Goal: Navigation & Orientation: Go to known website

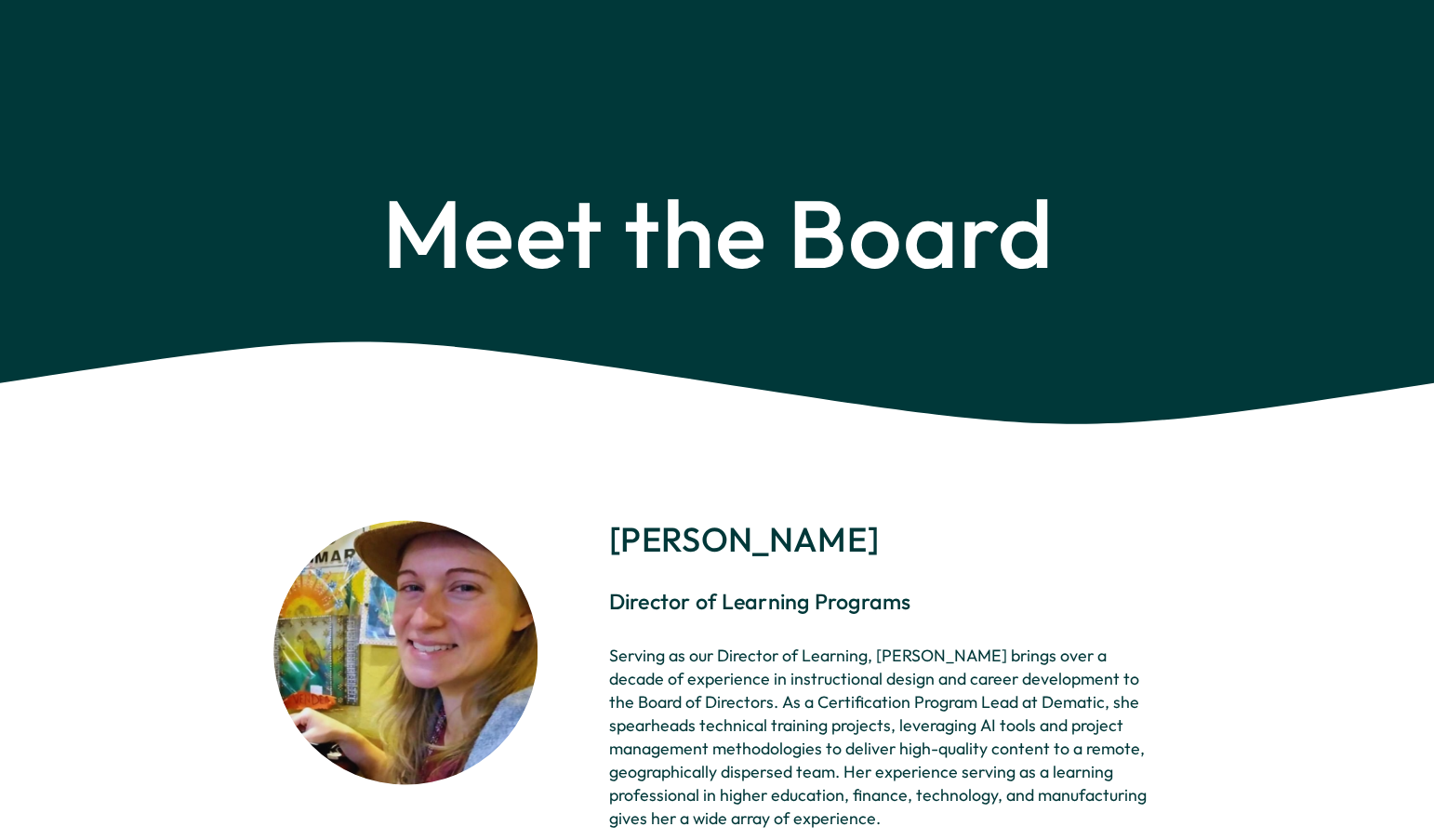
scroll to position [2520, 0]
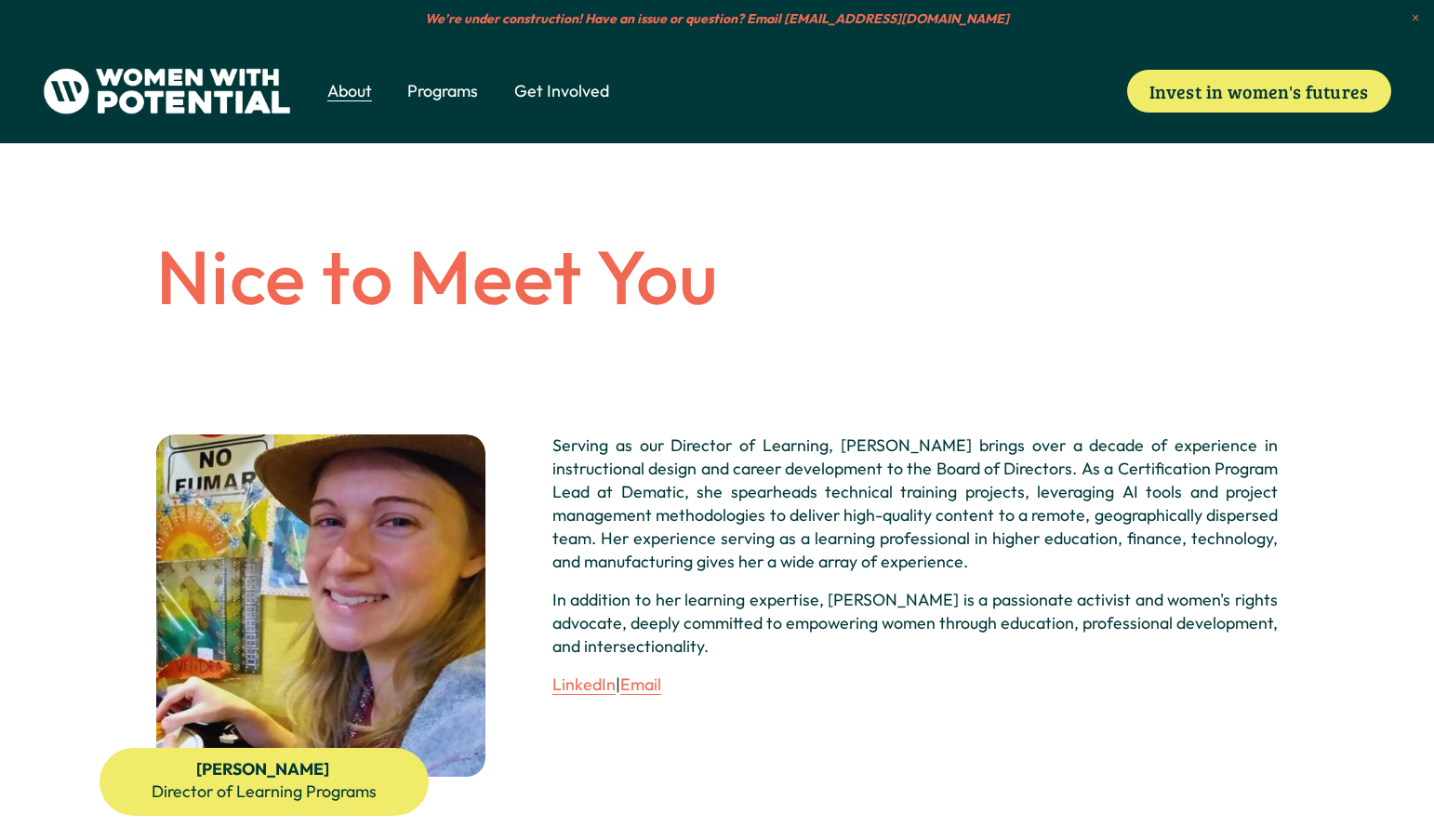
click at [225, 110] on img at bounding box center [167, 90] width 248 height 46
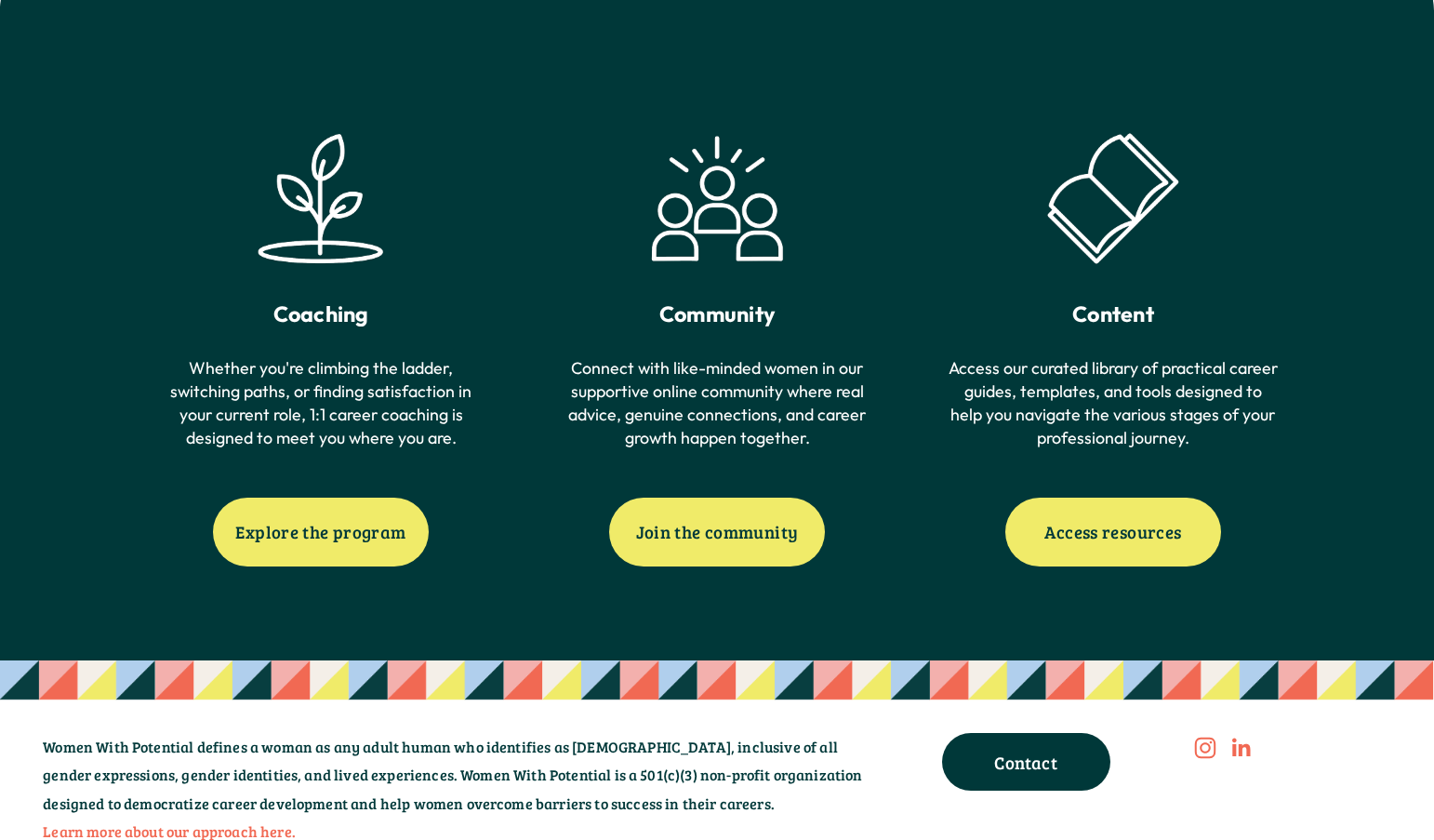
scroll to position [1068, 0]
